Goal: Task Accomplishment & Management: Manage account settings

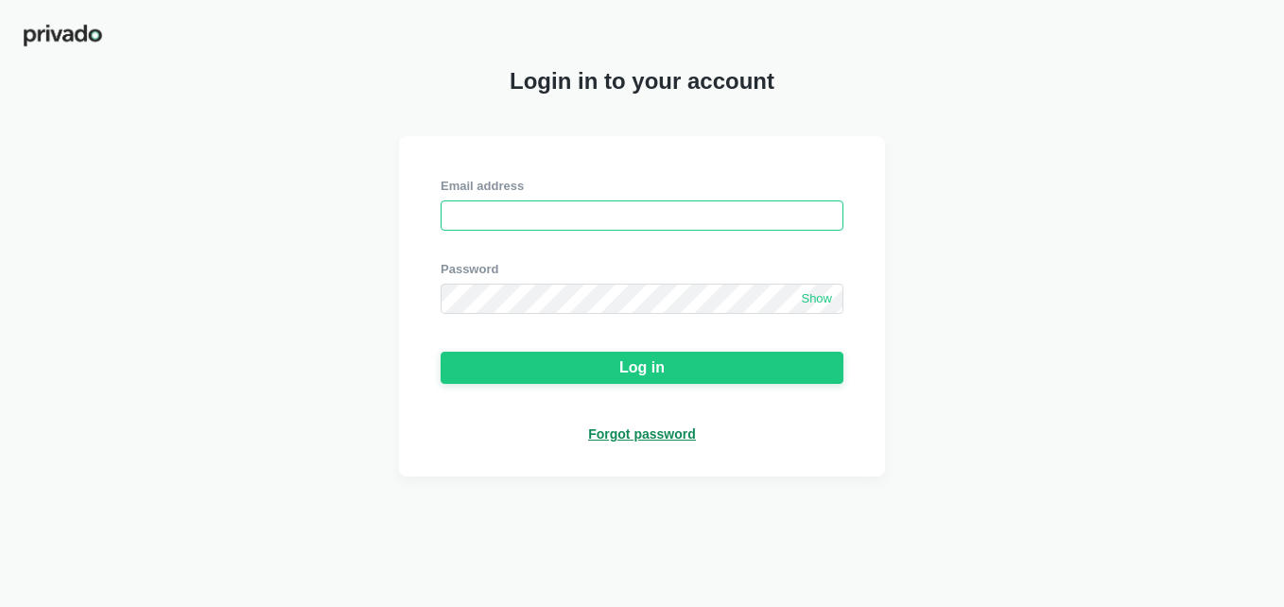
click at [524, 221] on input "email" at bounding box center [642, 215] width 403 height 30
type input "[EMAIL_ADDRESS][DOMAIN_NAME]"
click at [813, 306] on span "Show" at bounding box center [816, 299] width 31 height 16
click at [567, 221] on input "email" at bounding box center [642, 215] width 403 height 30
type input "[EMAIL_ADDRESS][DOMAIN_NAME]"
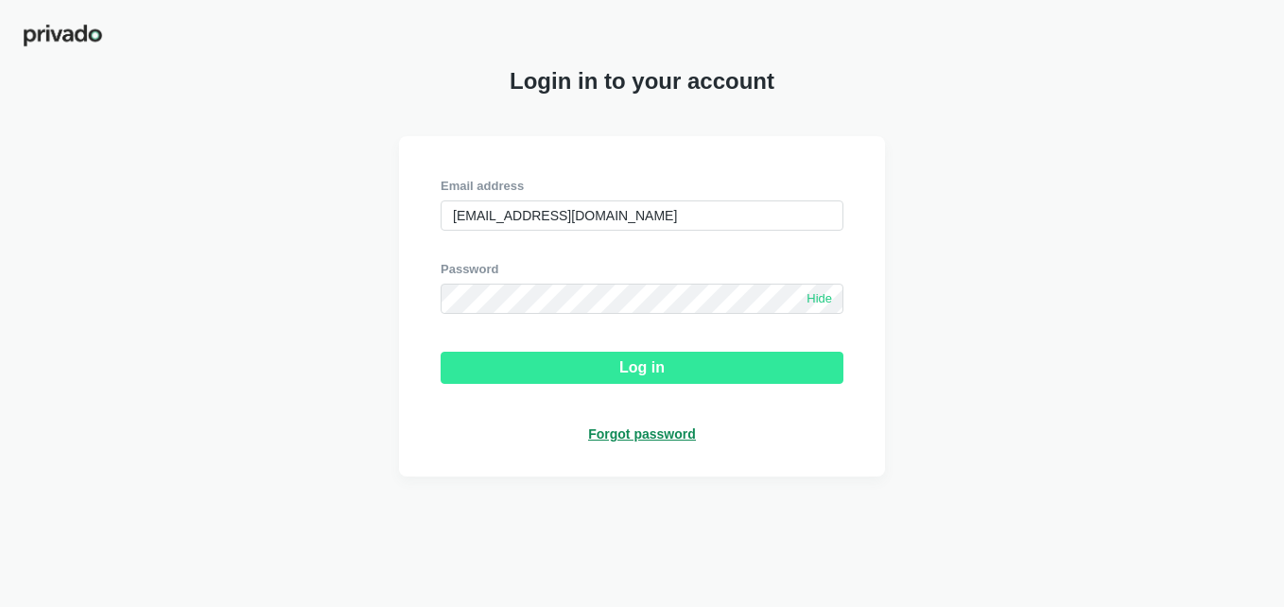
click at [528, 369] on button "Log in" at bounding box center [642, 368] width 403 height 32
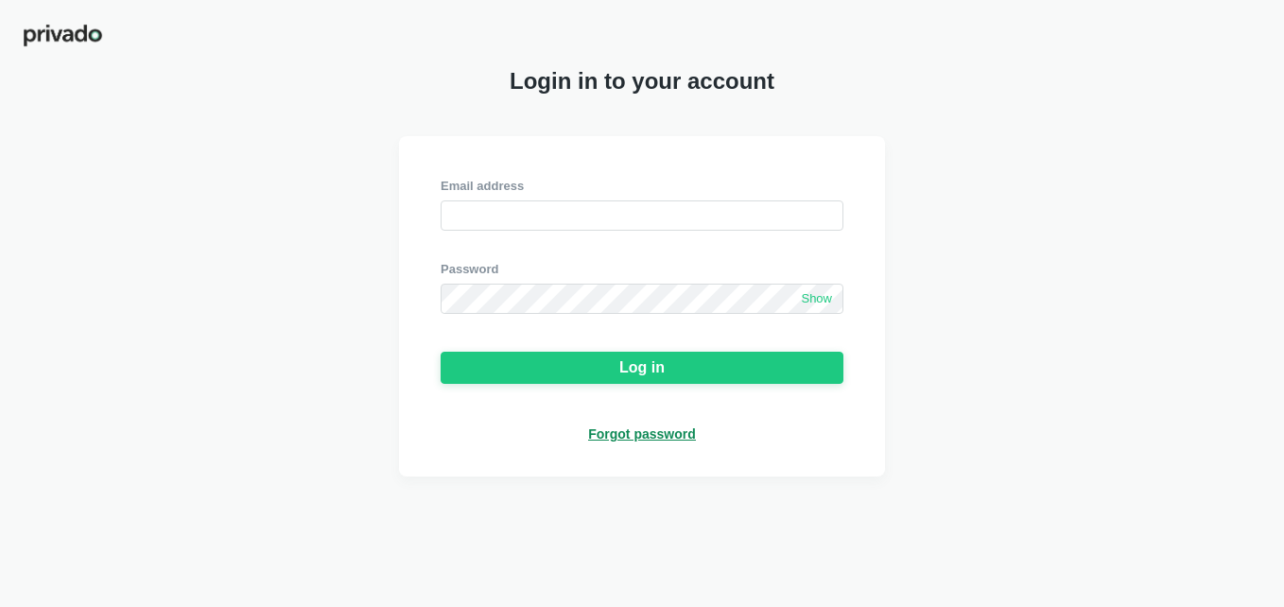
click at [305, 105] on div "Login in to your account Email address Password Show Log in Forgot password" at bounding box center [642, 303] width 1284 height 607
click at [717, 217] on input "email" at bounding box center [642, 215] width 403 height 30
type input "[EMAIL_ADDRESS][DOMAIN_NAME]"
click at [648, 438] on div "Forgot password" at bounding box center [642, 434] width 108 height 17
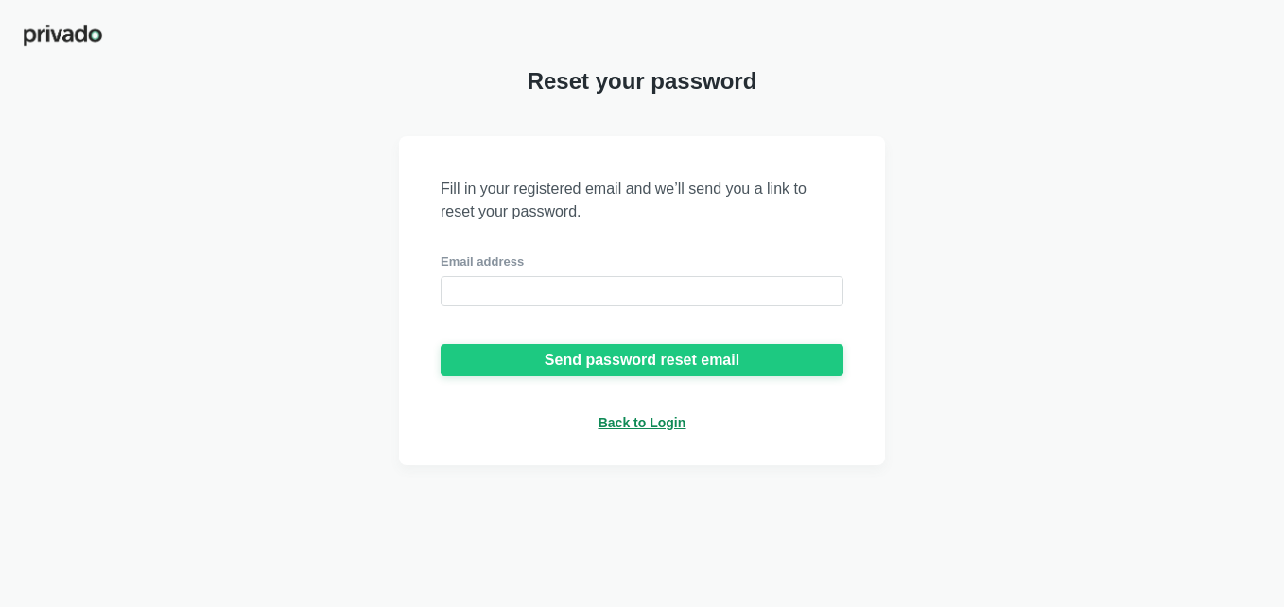
drag, startPoint x: 504, startPoint y: 310, endPoint x: 497, endPoint y: 299, distance: 13.1
click at [499, 302] on div "Fill in your registered email and we’ll send you a link to reset your password.…" at bounding box center [642, 300] width 486 height 329
click at [496, 297] on input "email" at bounding box center [642, 291] width 403 height 30
type input "[EMAIL_ADDRESS][DOMAIN_NAME]"
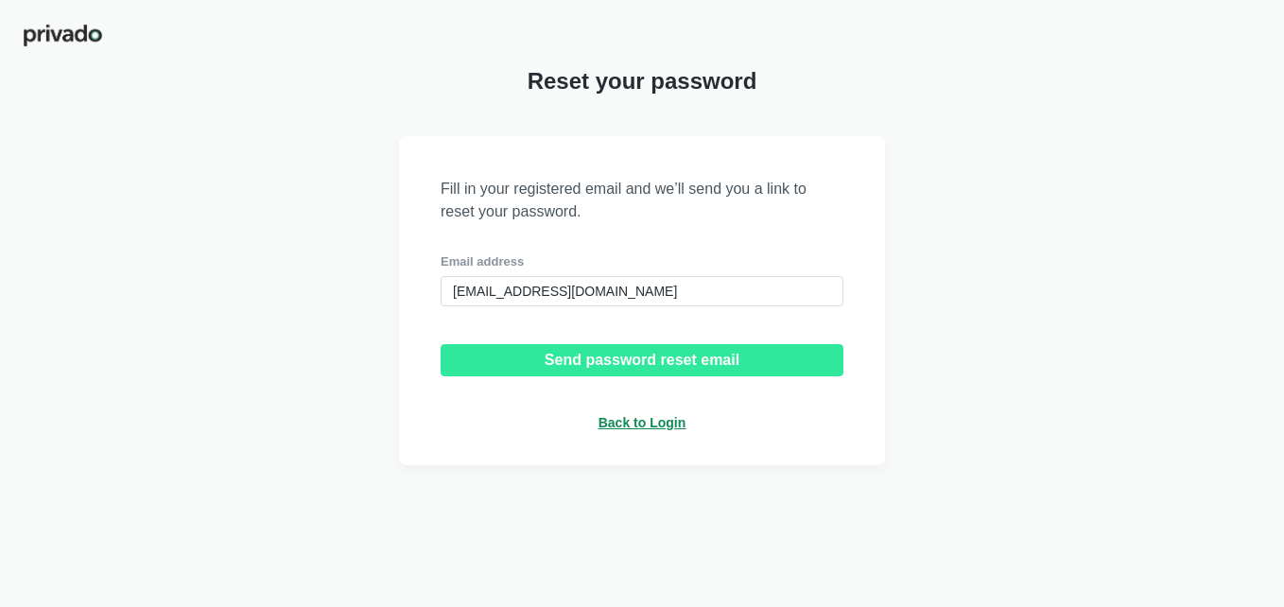
click at [569, 374] on button "Send password reset email" at bounding box center [642, 360] width 403 height 32
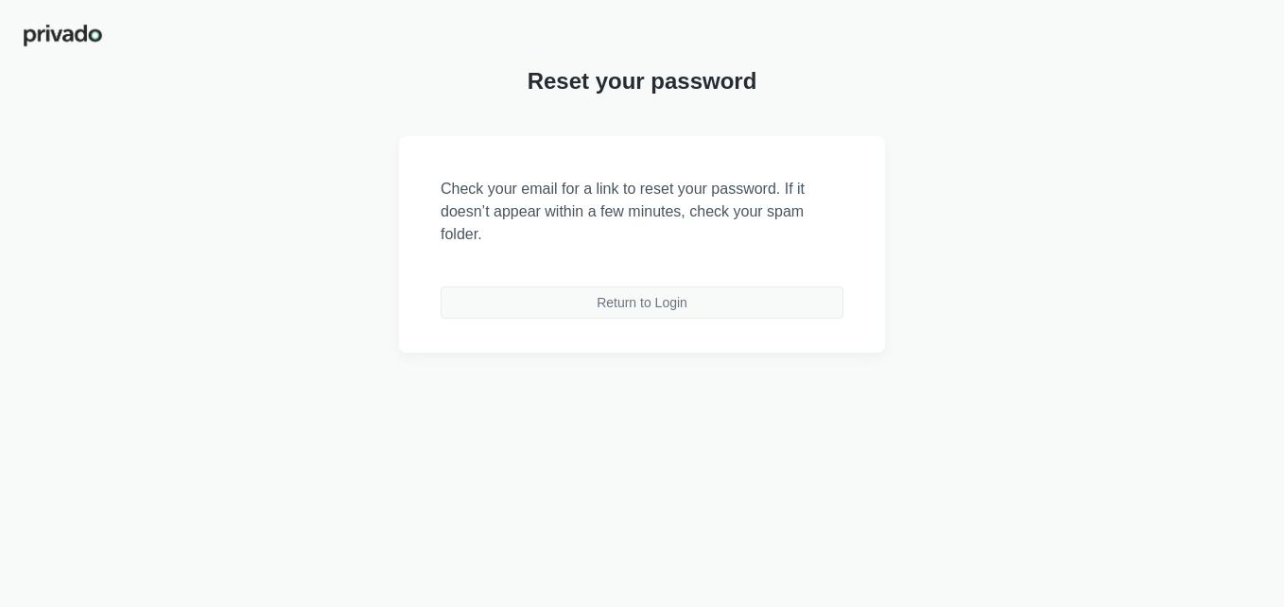
click at [558, 298] on button "Return to Login" at bounding box center [642, 303] width 403 height 32
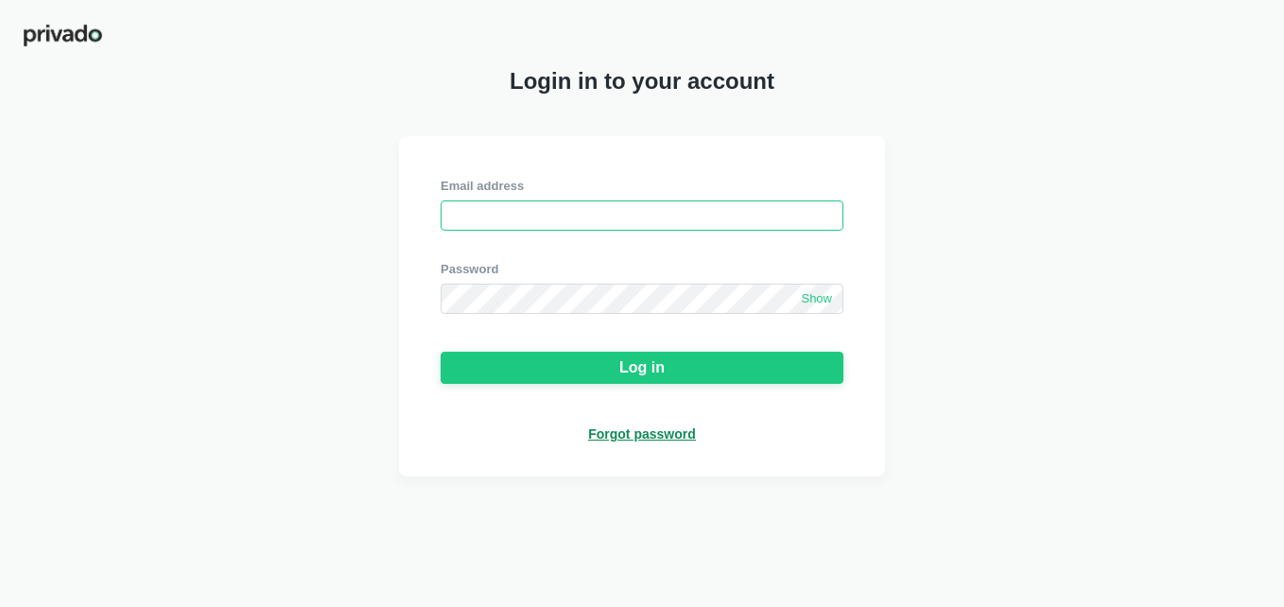
click at [516, 213] on input "email" at bounding box center [642, 215] width 403 height 30
type input "[EMAIL_ADDRESS][DOMAIN_NAME]"
